Goal: Navigation & Orientation: Find specific page/section

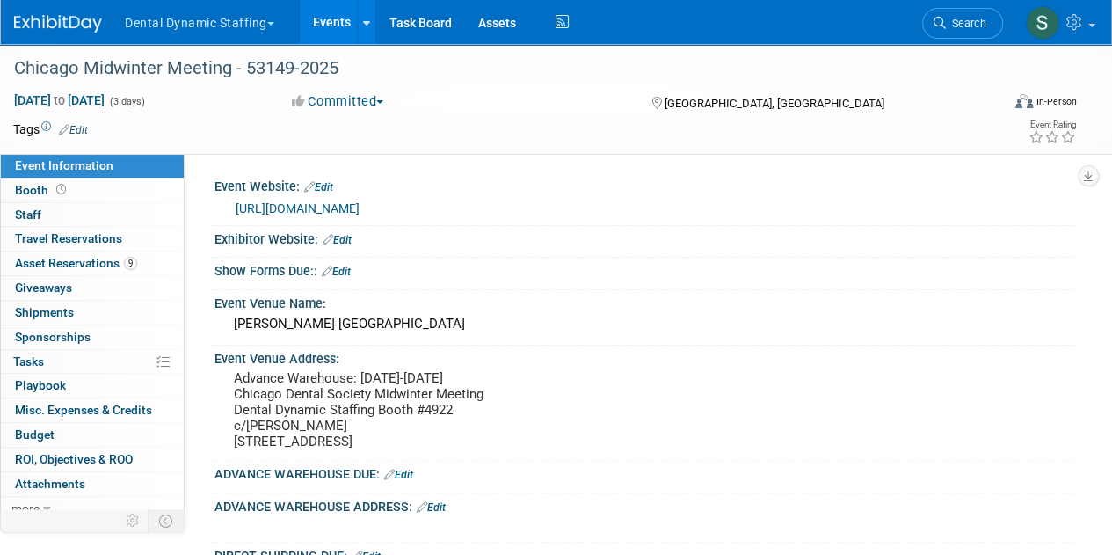
click at [199, 34] on button "Dental Dynamic Staffing" at bounding box center [209, 19] width 173 height 39
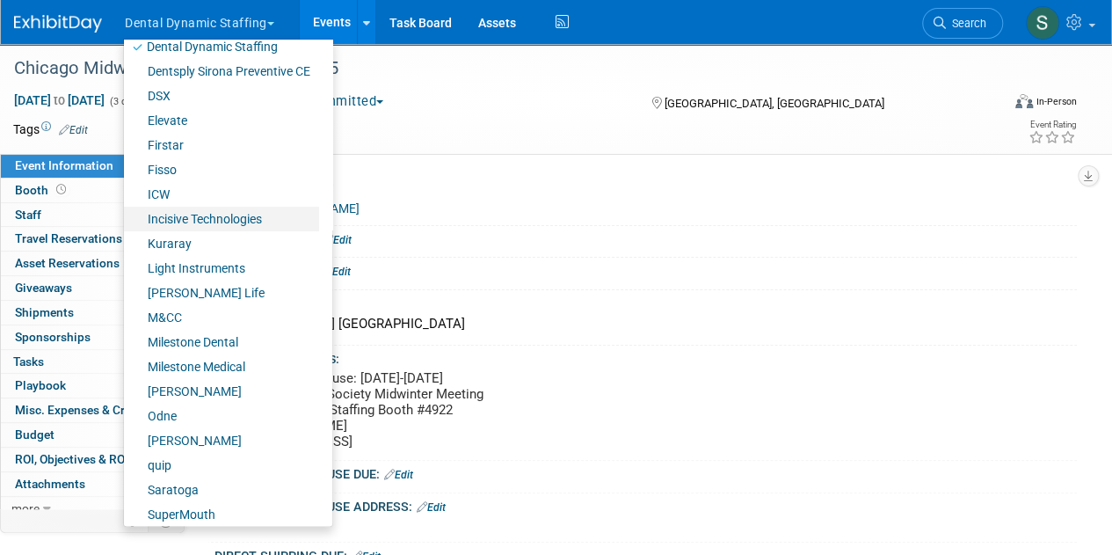
scroll to position [255, 0]
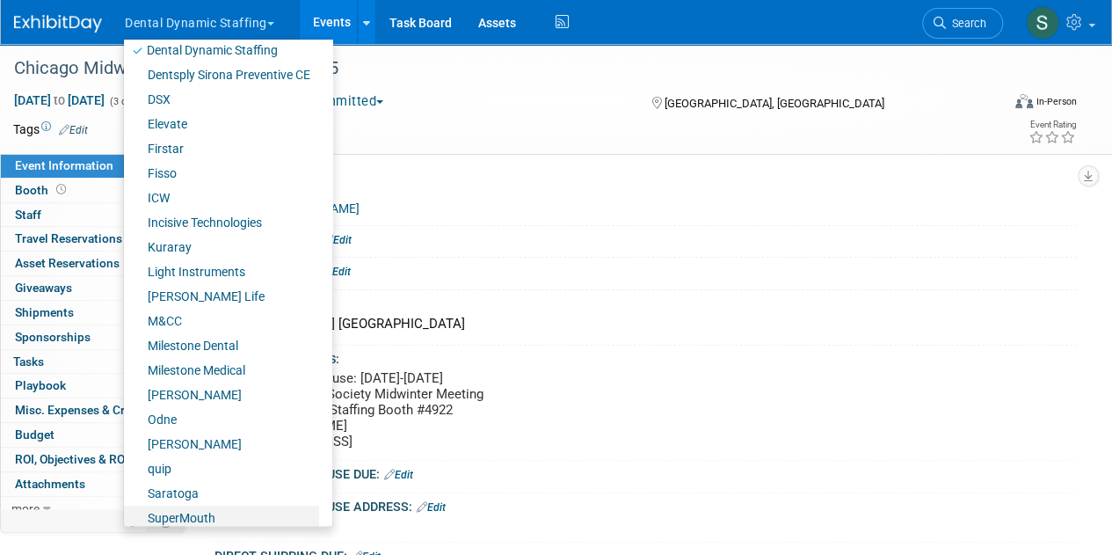
click at [220, 508] on link "SuperMouth" at bounding box center [221, 517] width 195 height 25
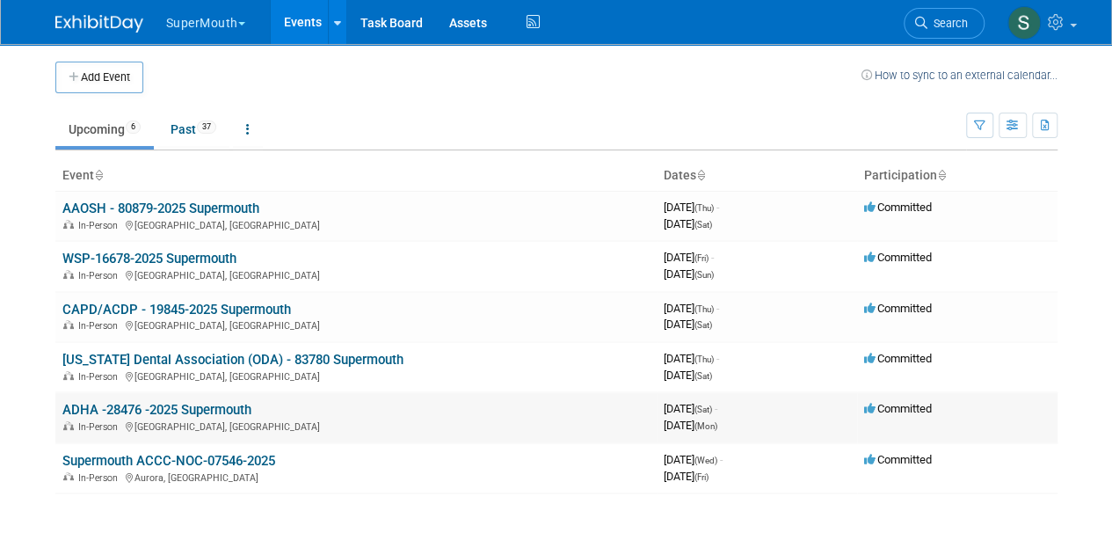
click at [229, 404] on link "ADHA -28476 -2025 Supermouth" at bounding box center [156, 410] width 189 height 16
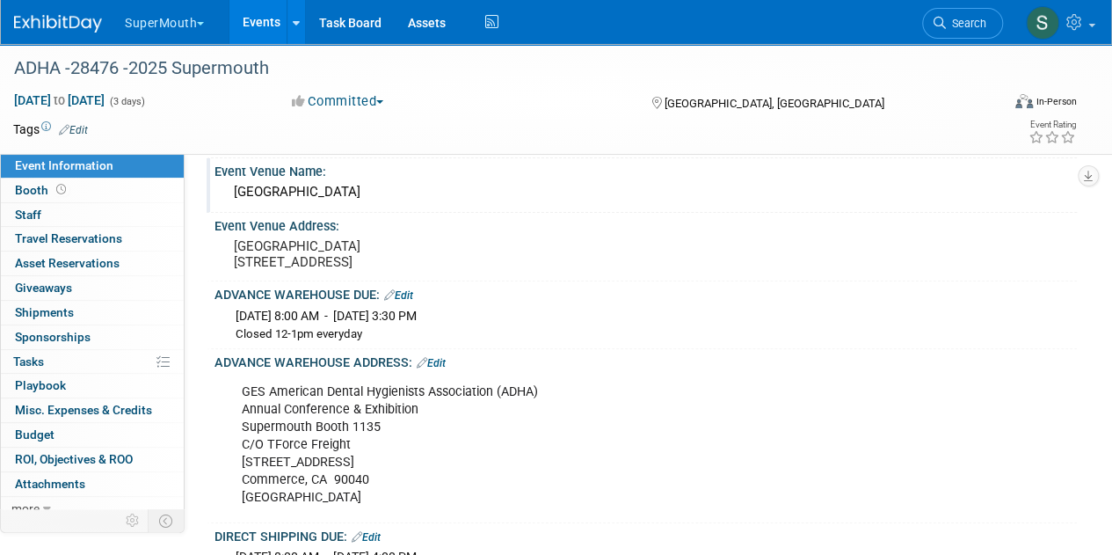
scroll to position [195, 0]
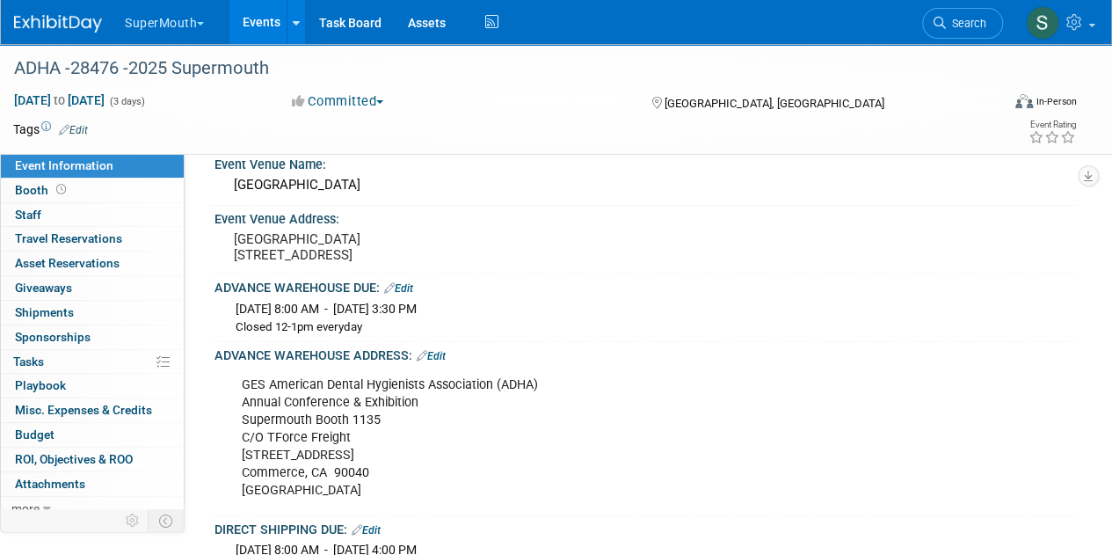
click at [716, 470] on div "GES American Dental Hygienists Association (ADHA) Annual Conference & Exhibitio…" at bounding box center [567, 438] width 677 height 142
click at [193, 27] on button "SuperMouth" at bounding box center [174, 19] width 103 height 39
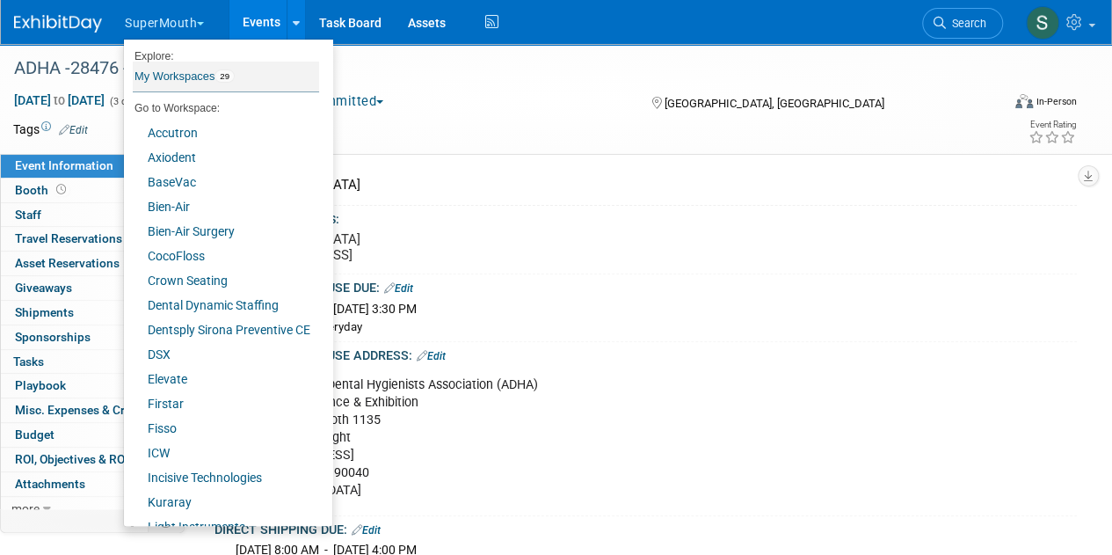
click at [200, 82] on link "My Workspaces 29" at bounding box center [226, 77] width 186 height 30
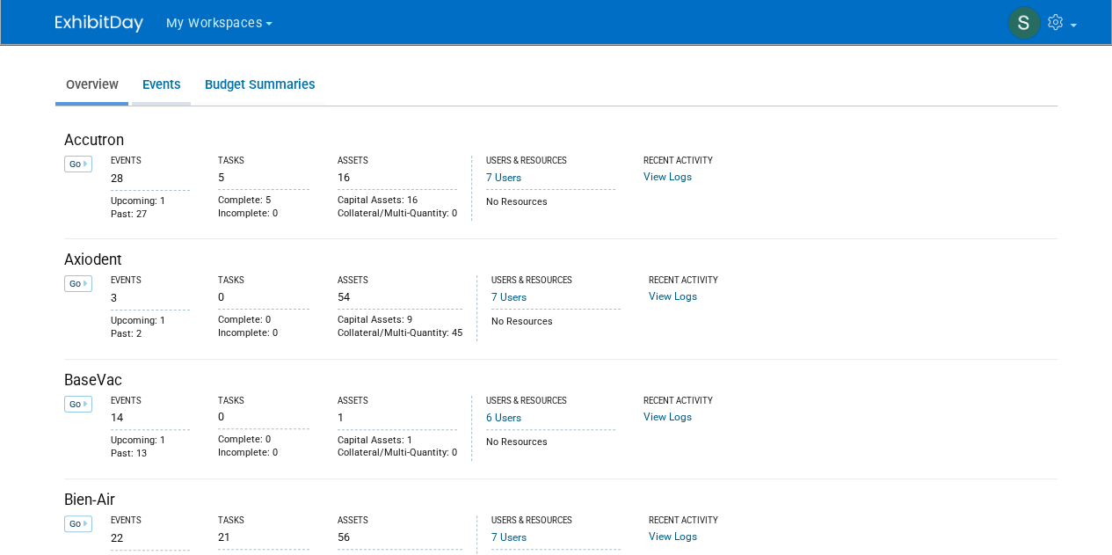
click at [163, 79] on link "Events" at bounding box center [161, 85] width 59 height 34
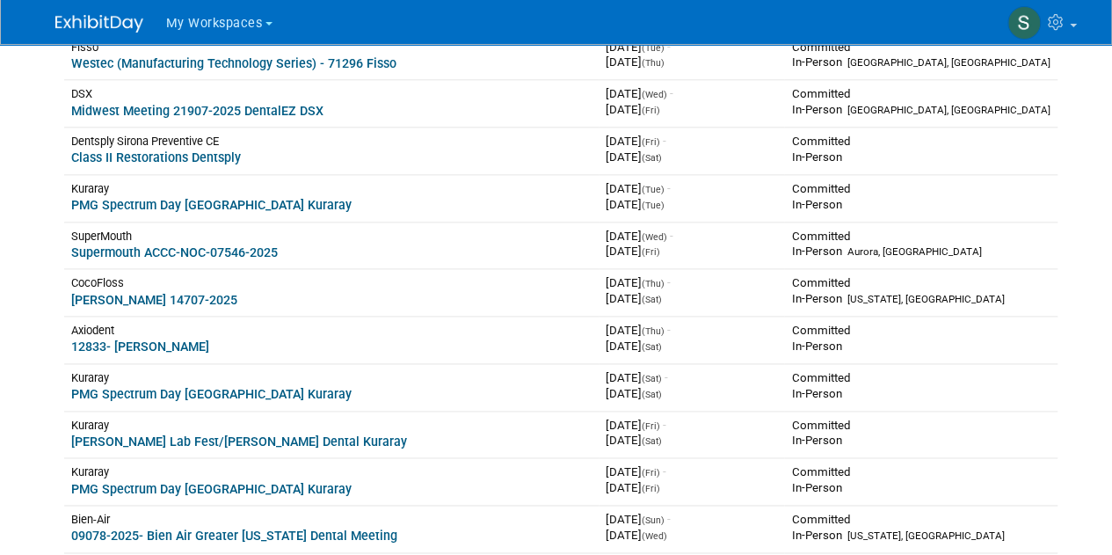
scroll to position [1031, 0]
